Goal: Navigation & Orientation: Understand site structure

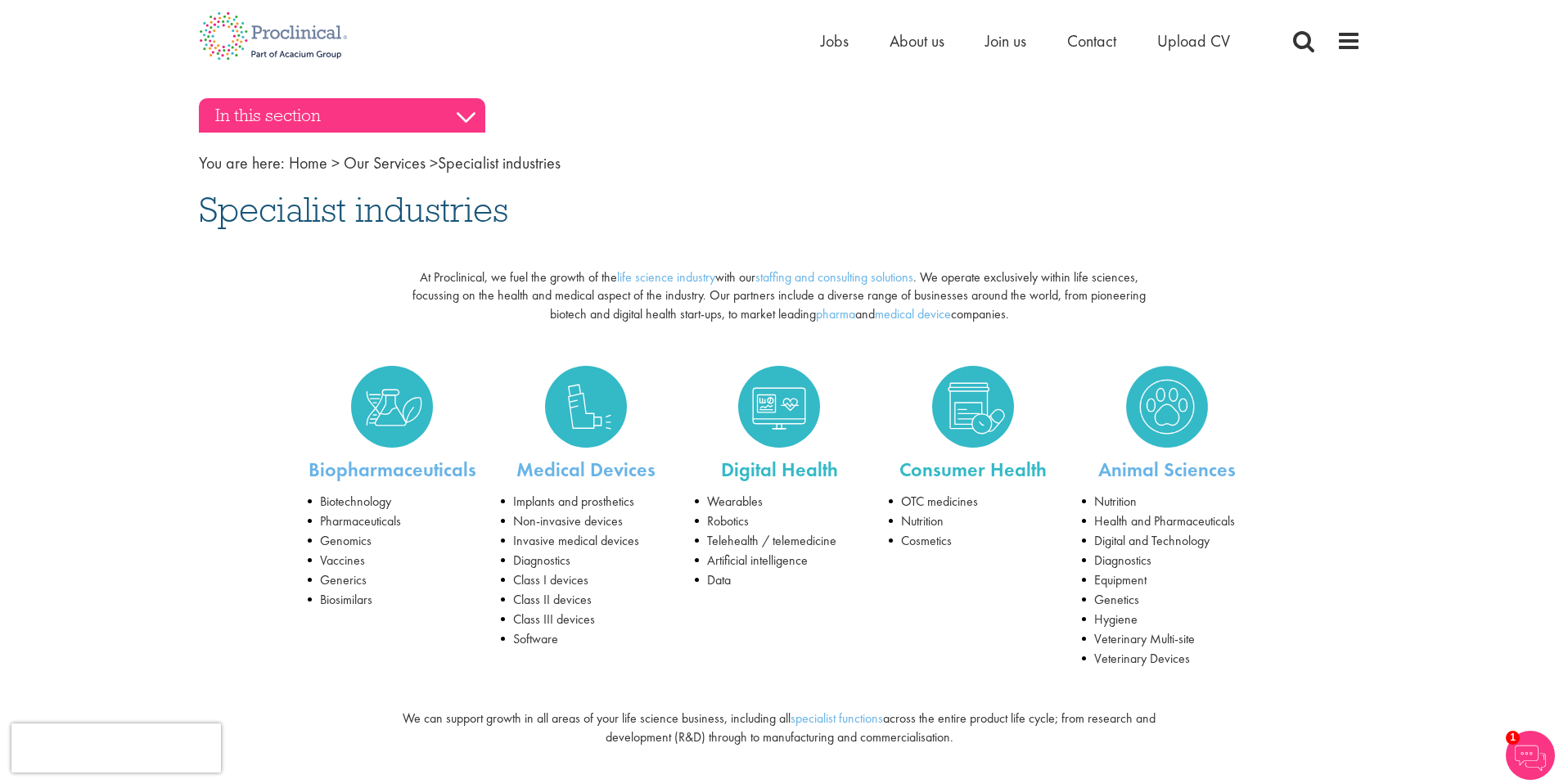
click at [472, 122] on h3 "In this section" at bounding box center [341, 115] width 286 height 35
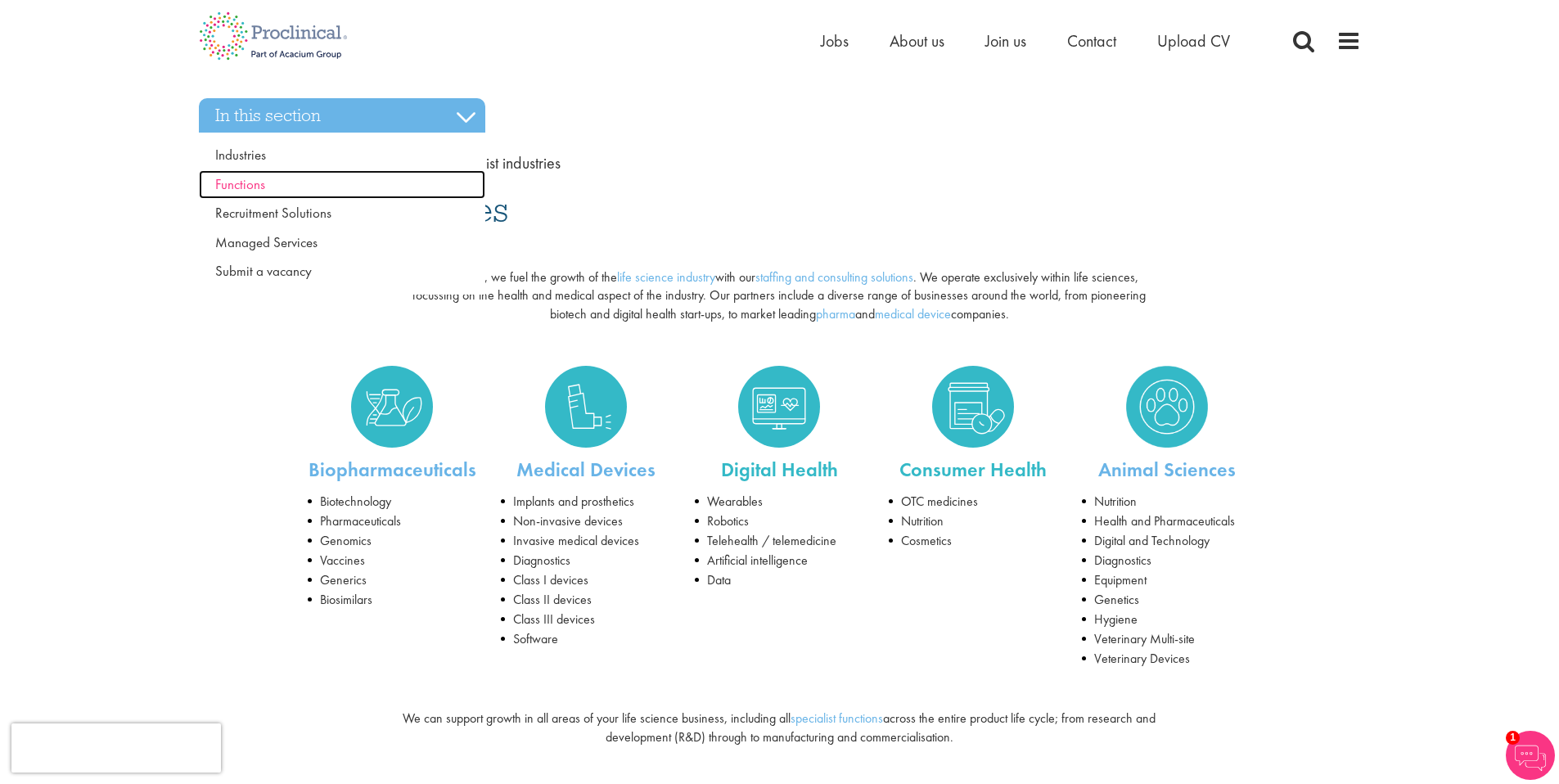
click at [270, 184] on link "Functions" at bounding box center [341, 185] width 286 height 29
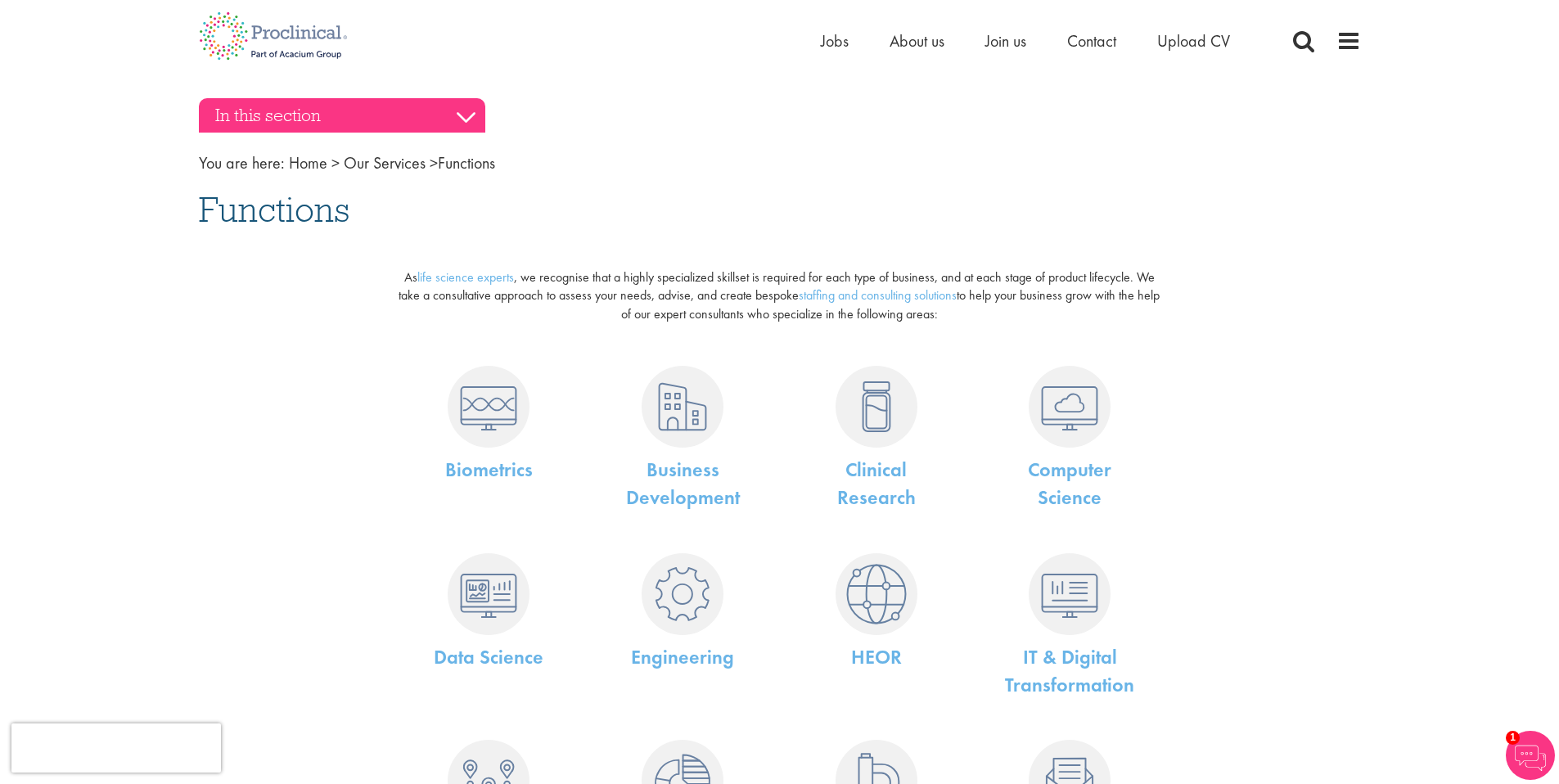
click at [464, 119] on h3 "In this section" at bounding box center [341, 115] width 286 height 35
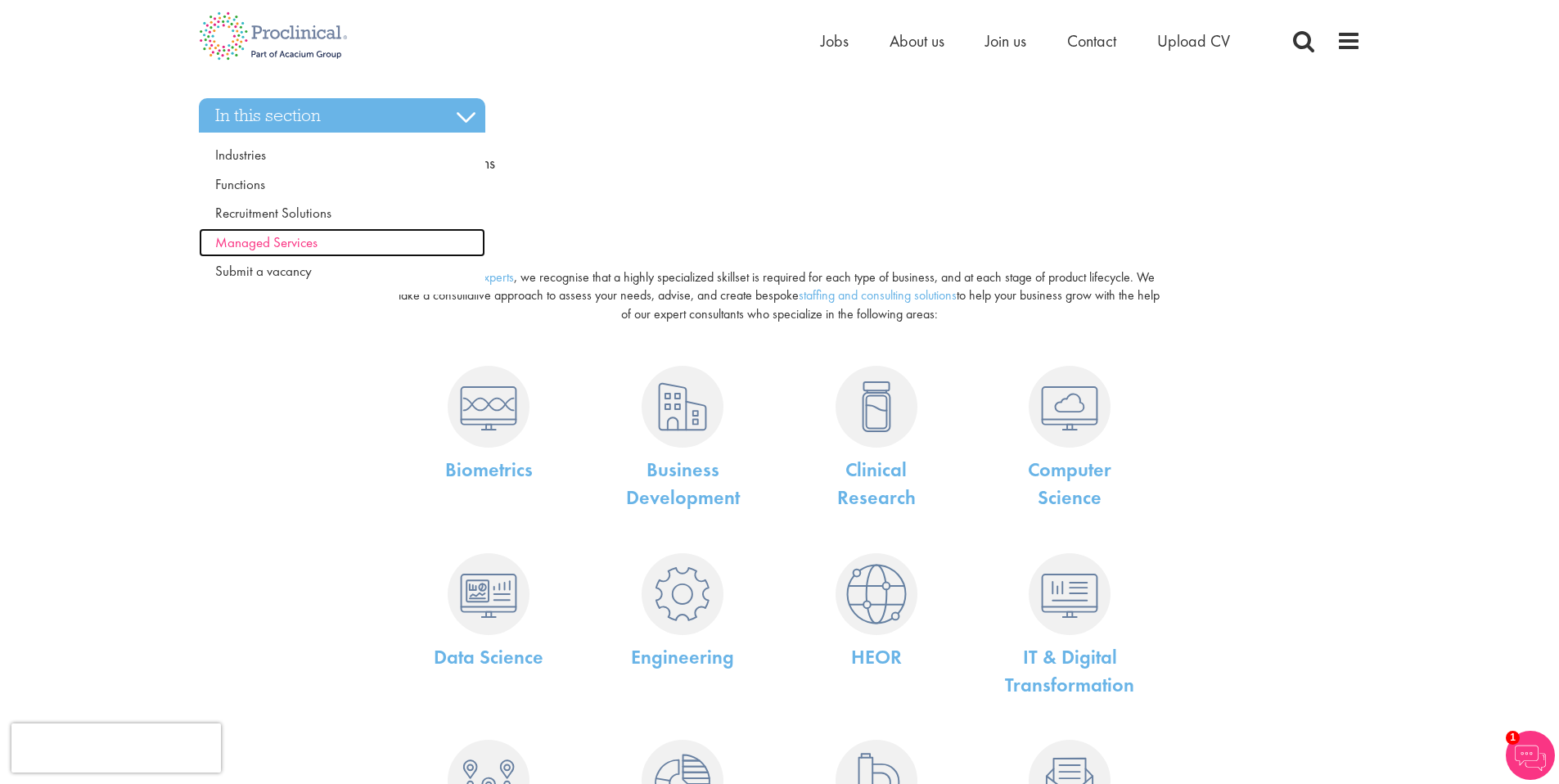
click at [277, 241] on span "Managed Services" at bounding box center [266, 242] width 102 height 18
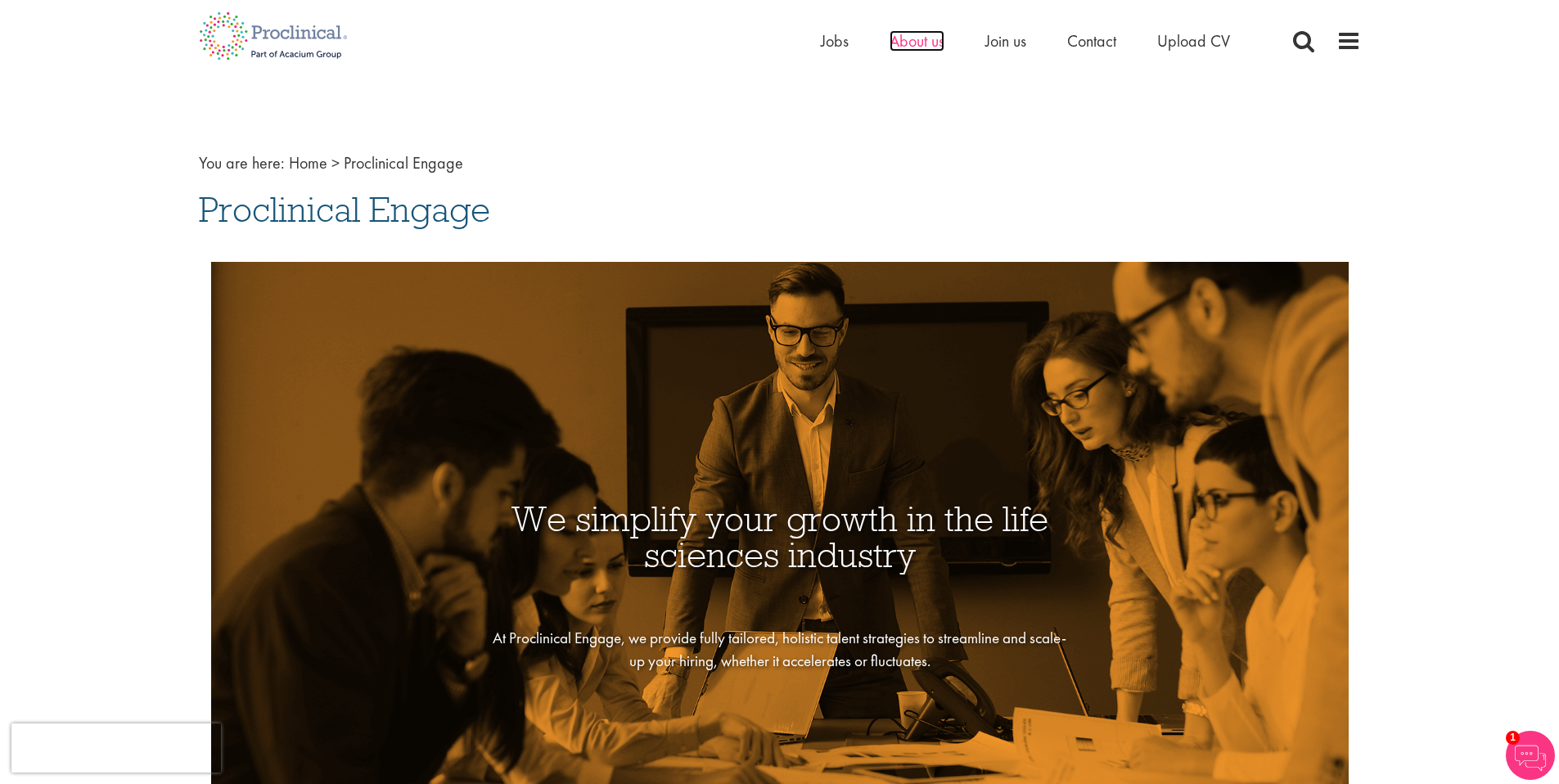
click at [910, 43] on span "About us" at bounding box center [916, 41] width 55 height 22
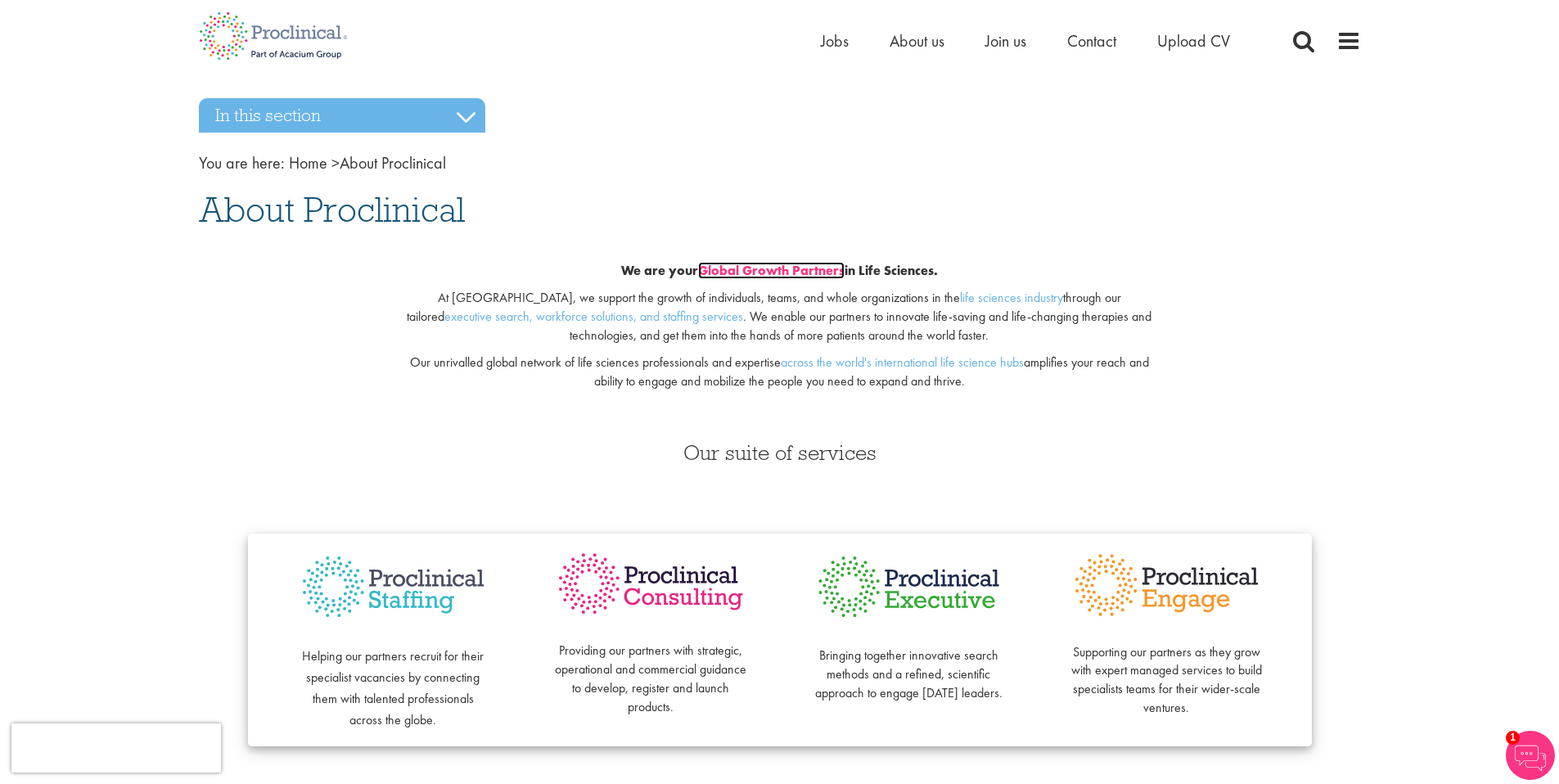
click at [761, 272] on link "Global Growth Partners" at bounding box center [770, 270] width 146 height 17
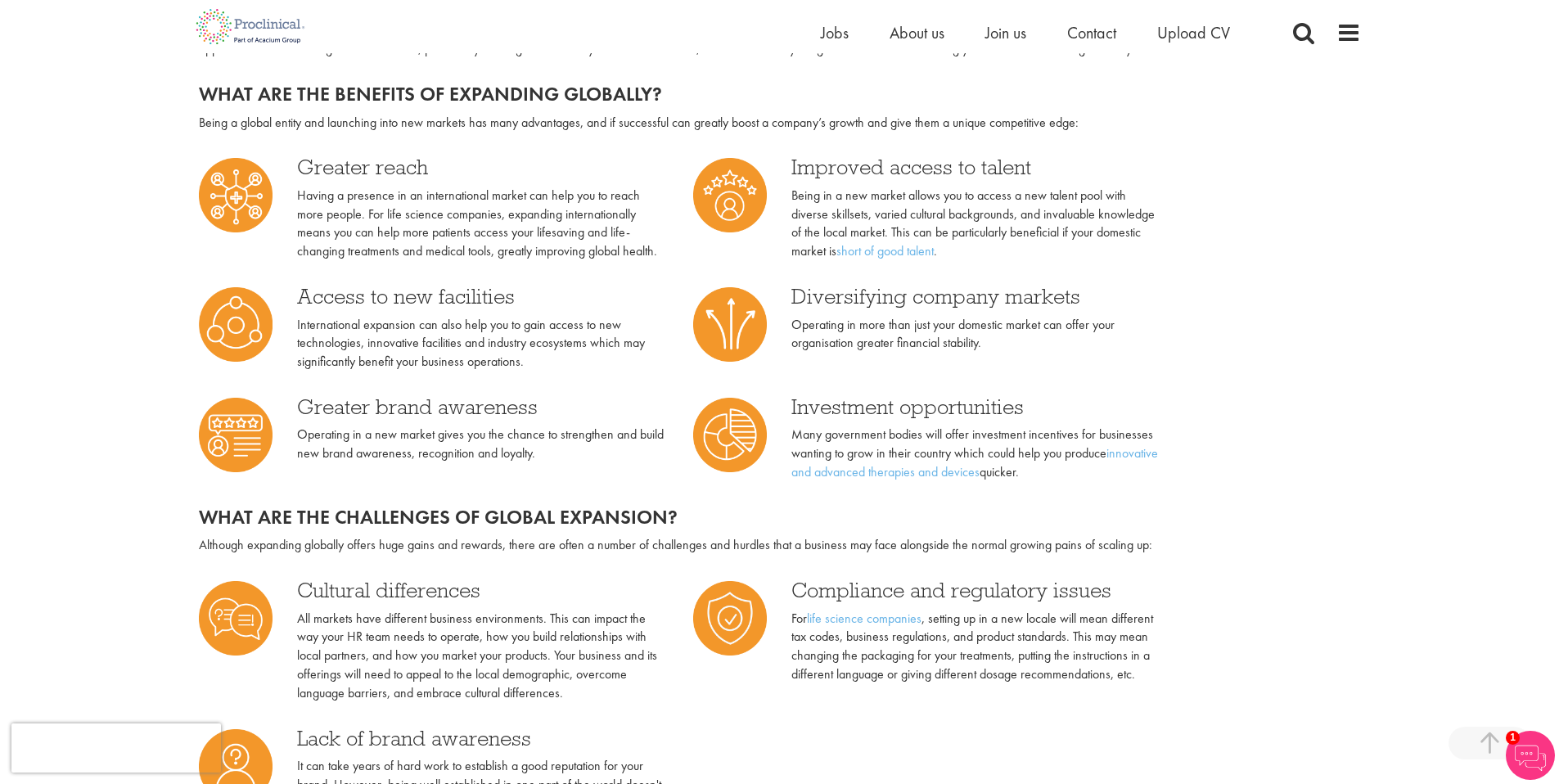
scroll to position [603, 0]
